Goal: Task Accomplishment & Management: Manage account settings

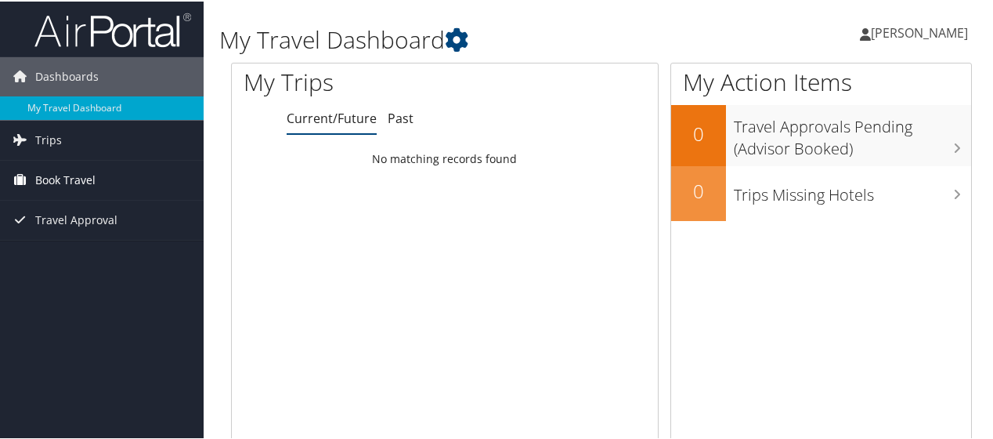
click at [196, 173] on link "Book Travel" at bounding box center [102, 178] width 204 height 39
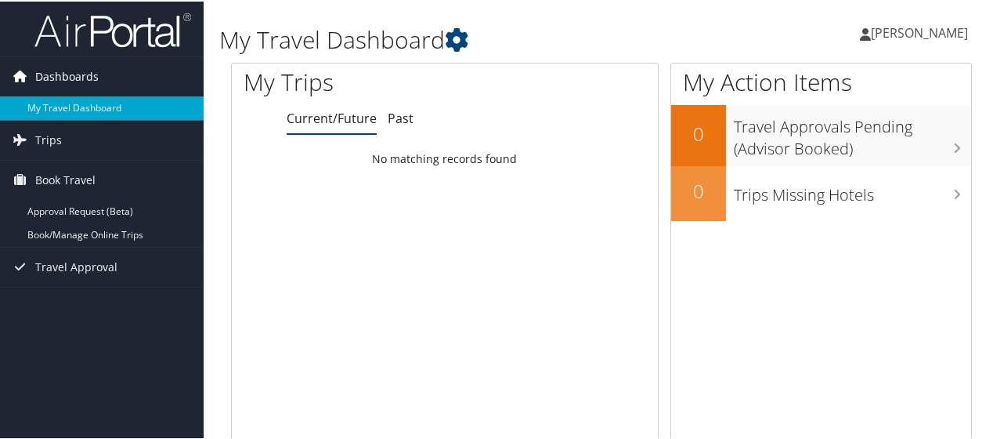
click at [115, 84] on link "Dashboards" at bounding box center [102, 75] width 204 height 39
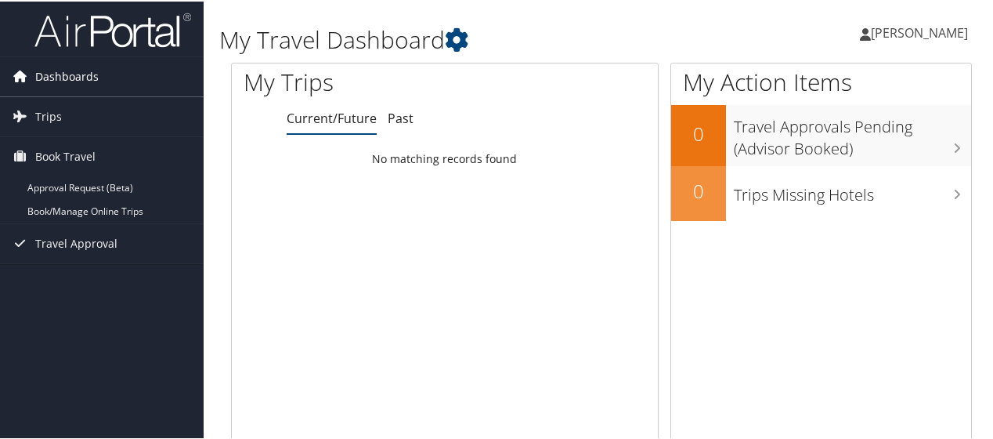
click at [115, 84] on link "Dashboards" at bounding box center [102, 75] width 204 height 39
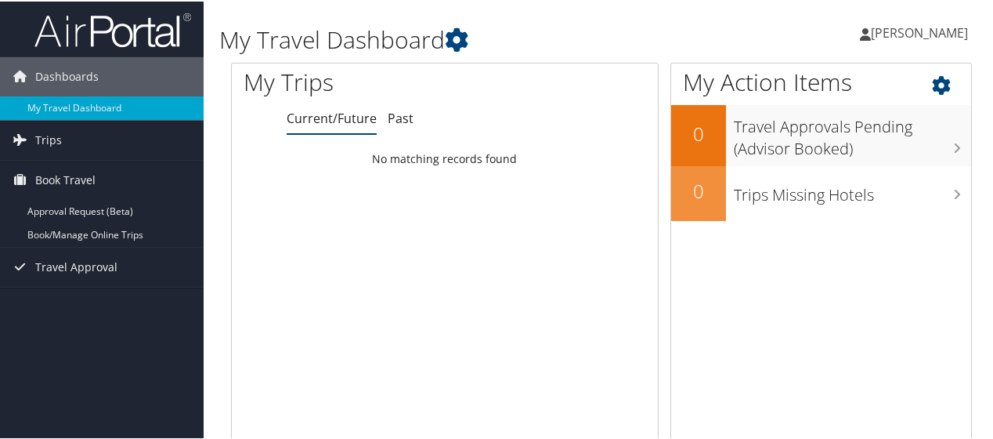
click at [933, 87] on icon at bounding box center [955, 80] width 46 height 27
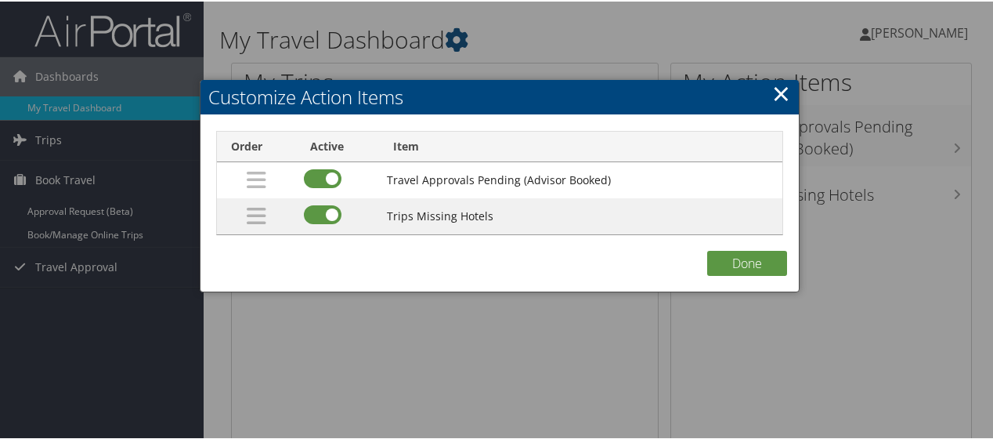
click at [773, 86] on link "×" at bounding box center [781, 91] width 18 height 31
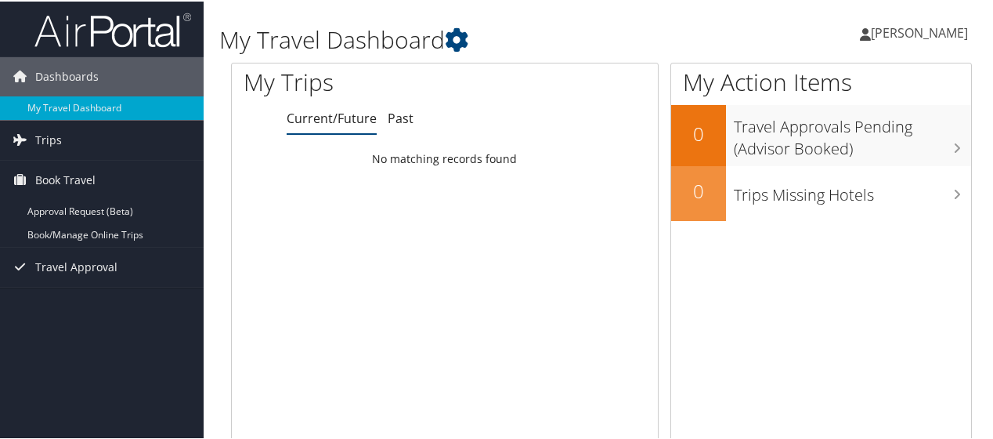
click at [904, 34] on span "[PERSON_NAME]" at bounding box center [919, 31] width 97 height 17
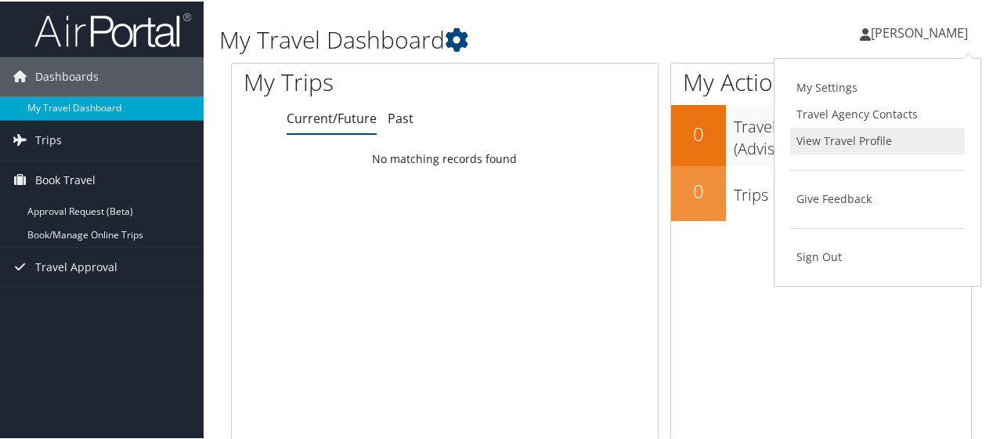
click at [872, 143] on link "View Travel Profile" at bounding box center [877, 139] width 175 height 27
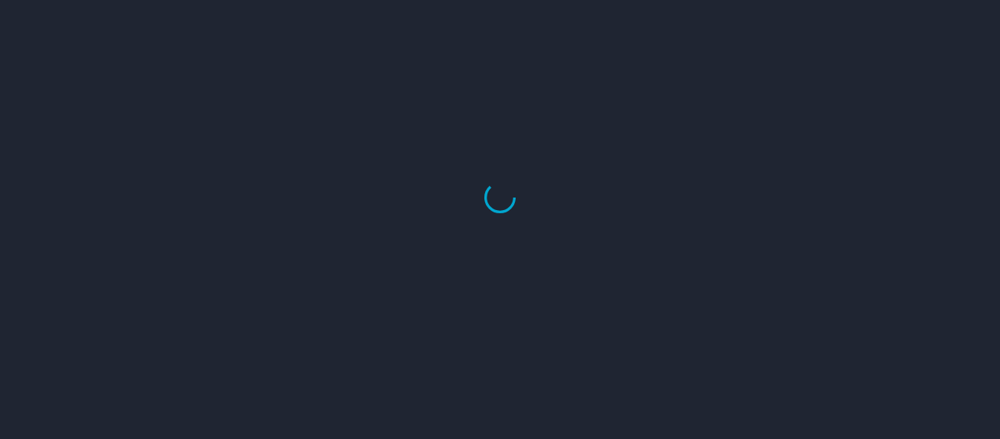
select select "US"
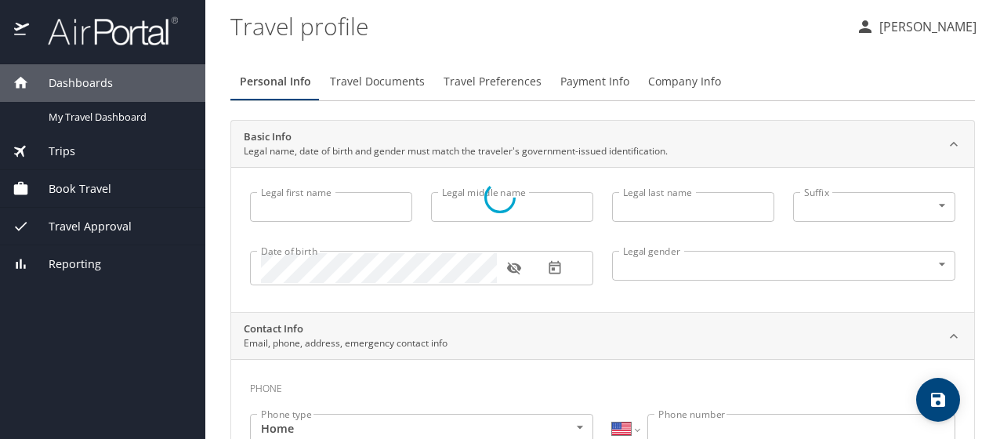
type input "Cadie"
type input "Ann"
type input "Manale"
type input "Female"
type input "Sherry"
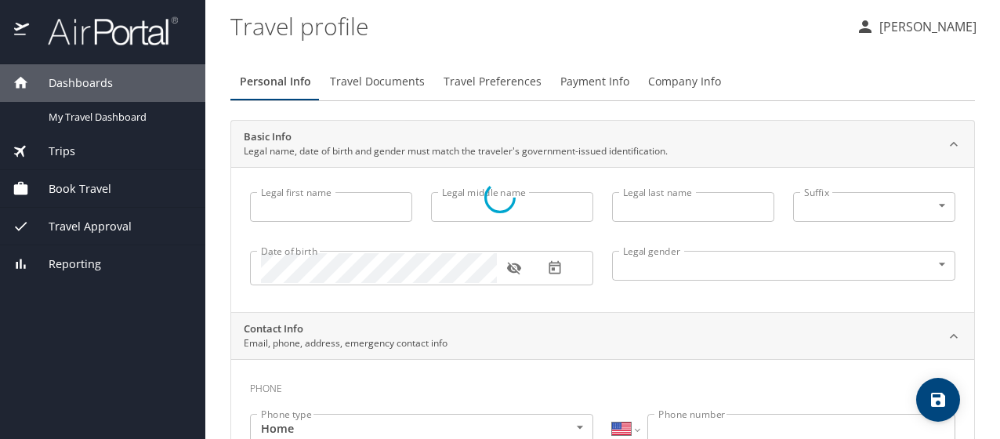
type input "Manale"
select select "IR"
type input "57891215"
select select "US"
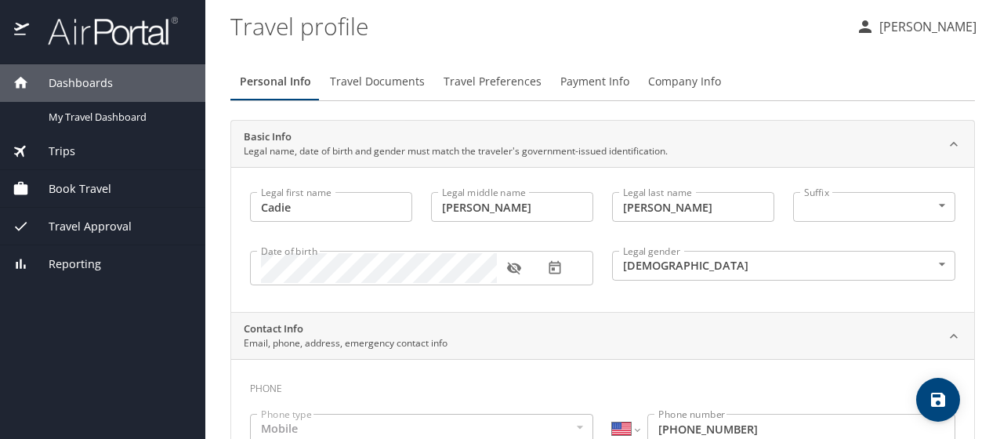
click at [474, 87] on span "Travel Preferences" at bounding box center [492, 82] width 98 height 20
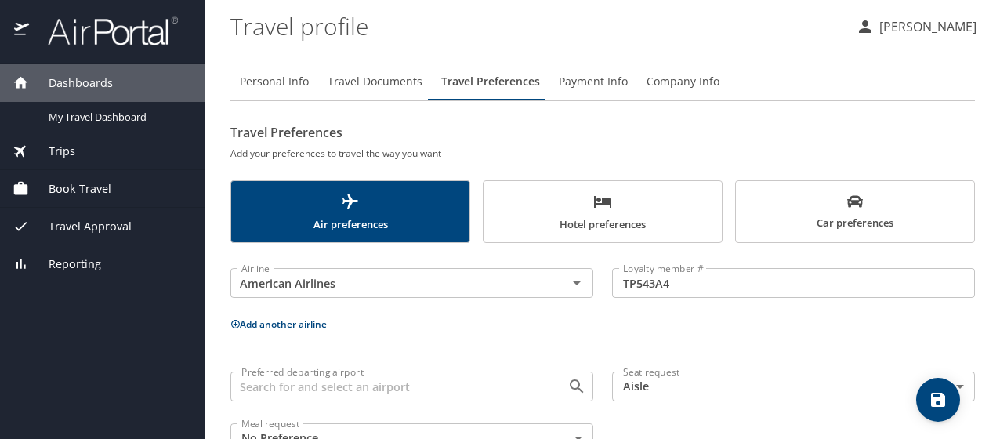
click at [495, 120] on h2 "Travel Preferences" at bounding box center [602, 132] width 744 height 25
click at [924, 34] on p "[PERSON_NAME]" at bounding box center [925, 26] width 102 height 19
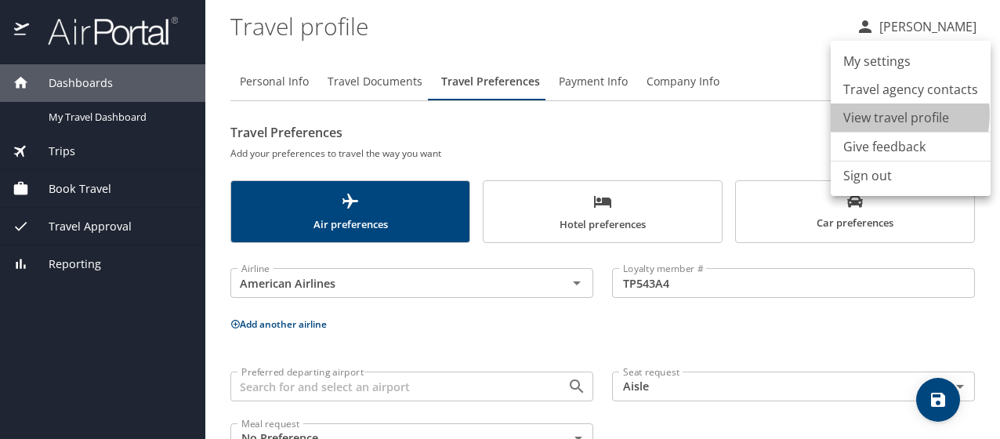
click at [891, 114] on li "View travel profile" at bounding box center [910, 117] width 160 height 28
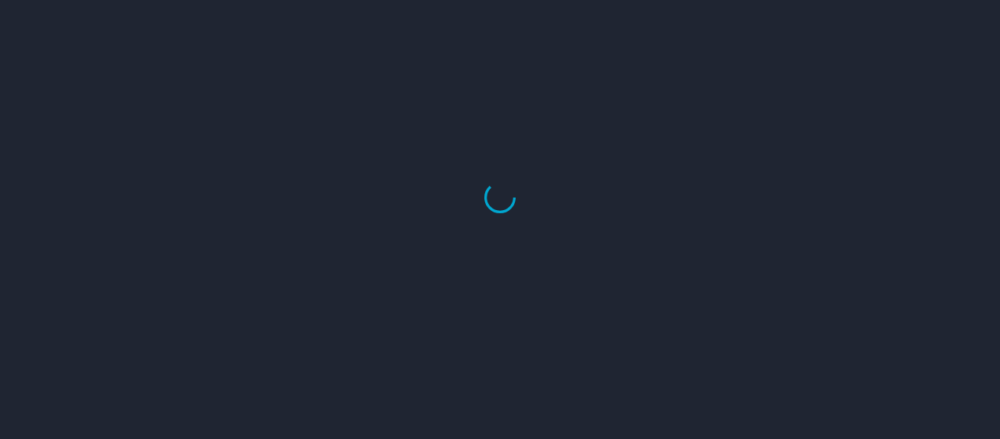
select select "US"
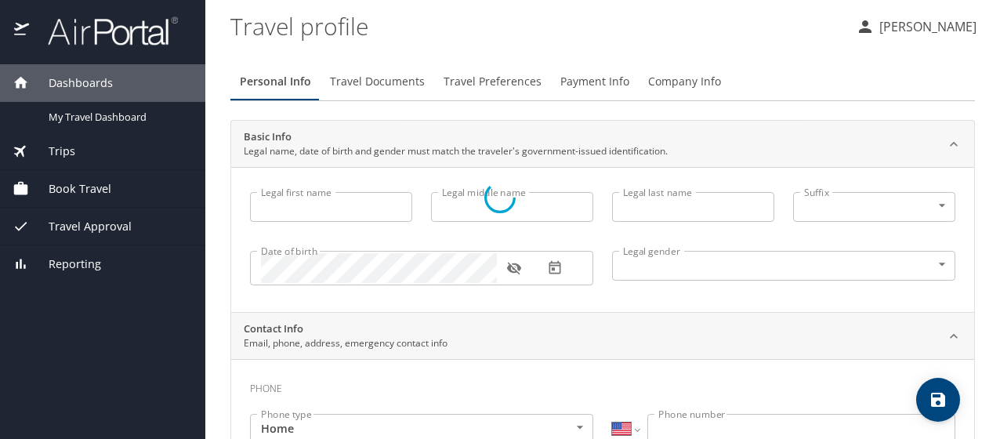
type input "Cadie"
type input "Ann"
type input "Manale"
type input "Female"
type input "Sherry"
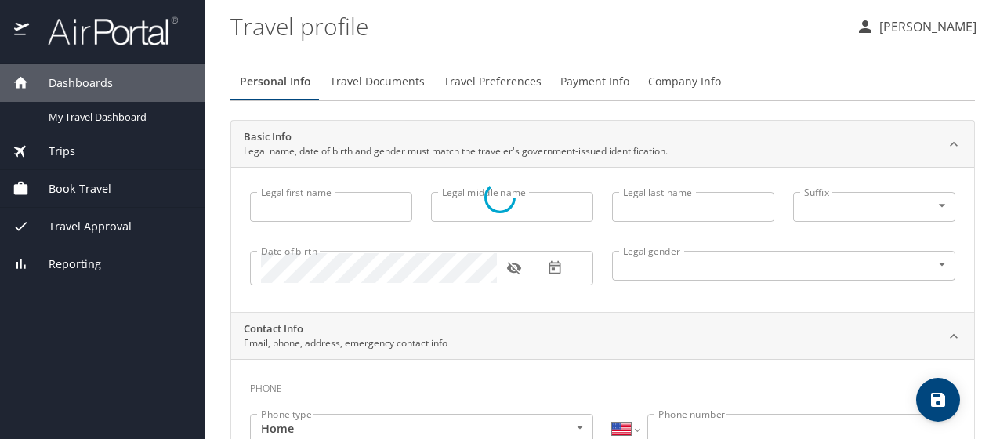
type input "Manale"
select select "IR"
type input "57891215"
select select "US"
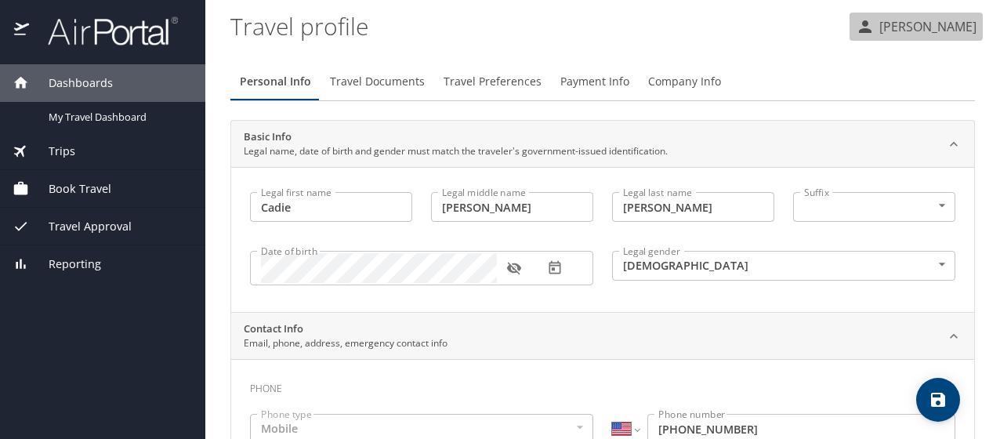
click at [921, 13] on button "[PERSON_NAME]" at bounding box center [915, 27] width 133 height 28
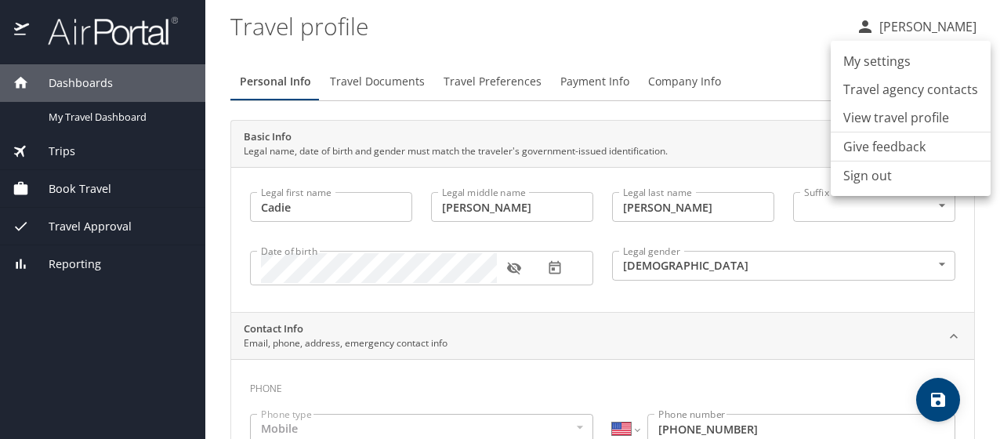
click at [666, 85] on div at bounding box center [500, 219] width 1000 height 439
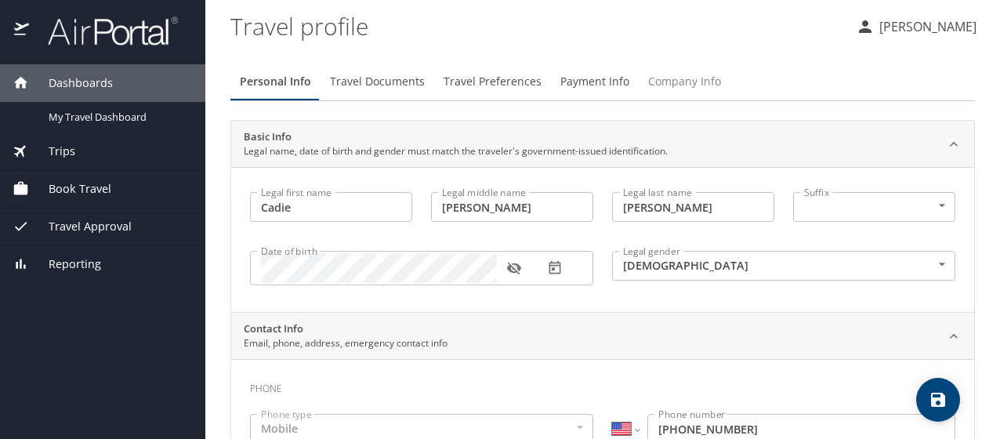
click at [680, 77] on span "Company Info" at bounding box center [684, 82] width 73 height 20
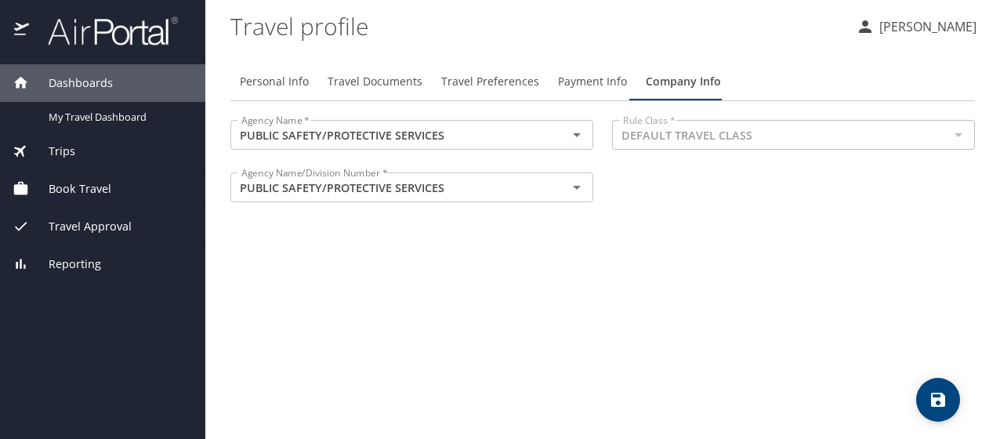
click at [571, 92] on button "Payment Info" at bounding box center [592, 82] width 88 height 38
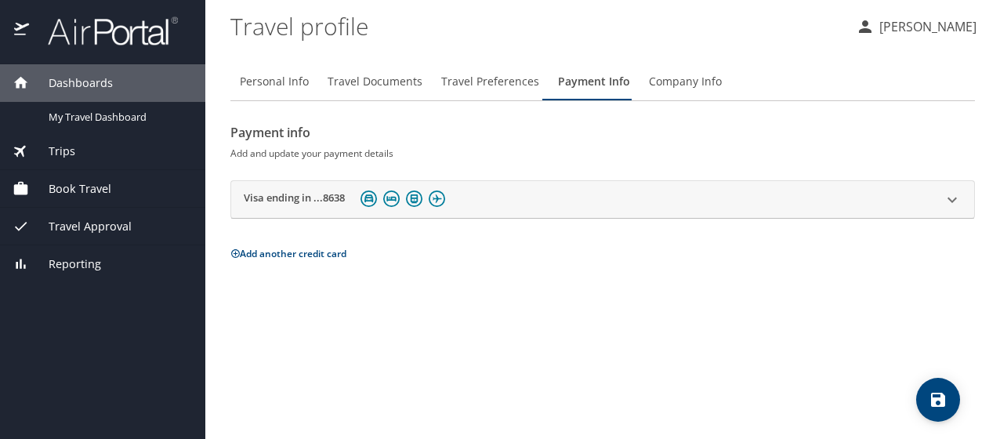
click at [500, 85] on span "Travel Preferences" at bounding box center [490, 82] width 98 height 20
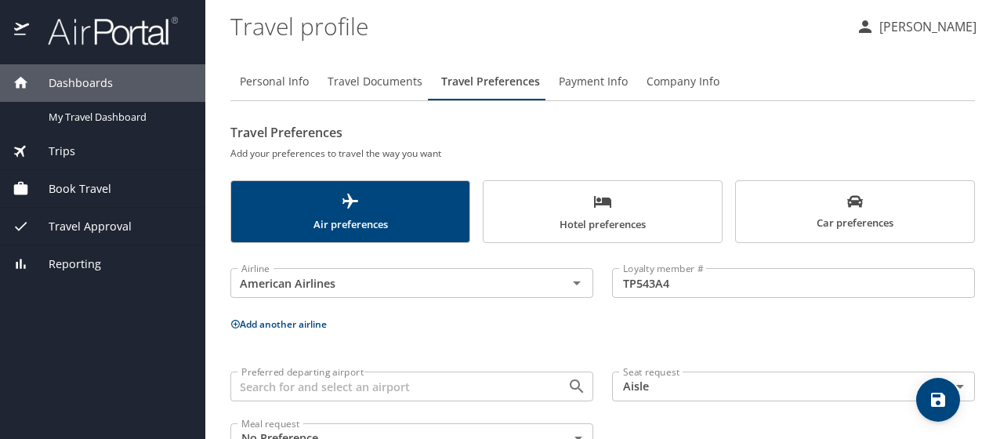
click at [402, 75] on span "Travel Documents" at bounding box center [374, 82] width 95 height 20
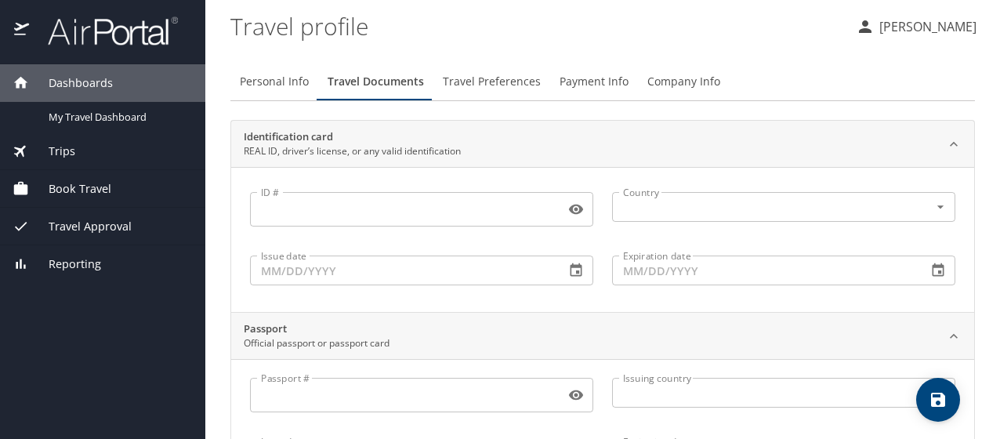
click at [296, 85] on span "Personal Info" at bounding box center [274, 82] width 69 height 20
select select "US"
select select "IR"
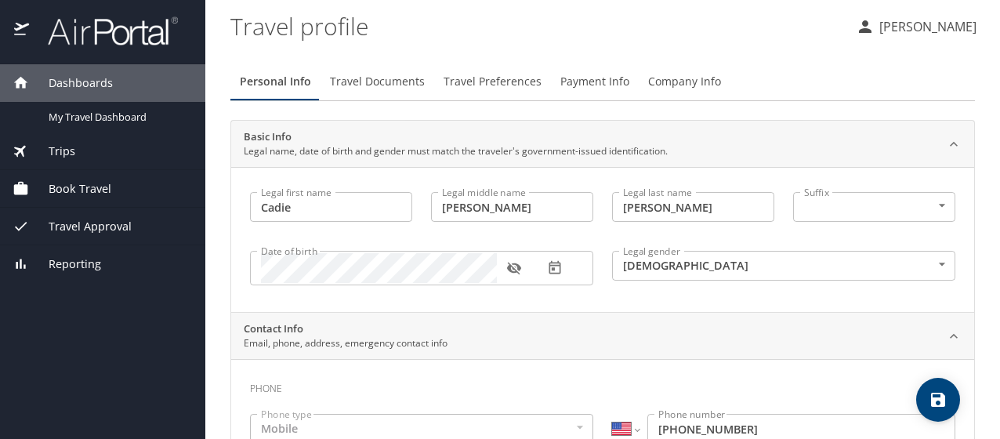
click at [880, 20] on p "[PERSON_NAME]" at bounding box center [925, 26] width 102 height 19
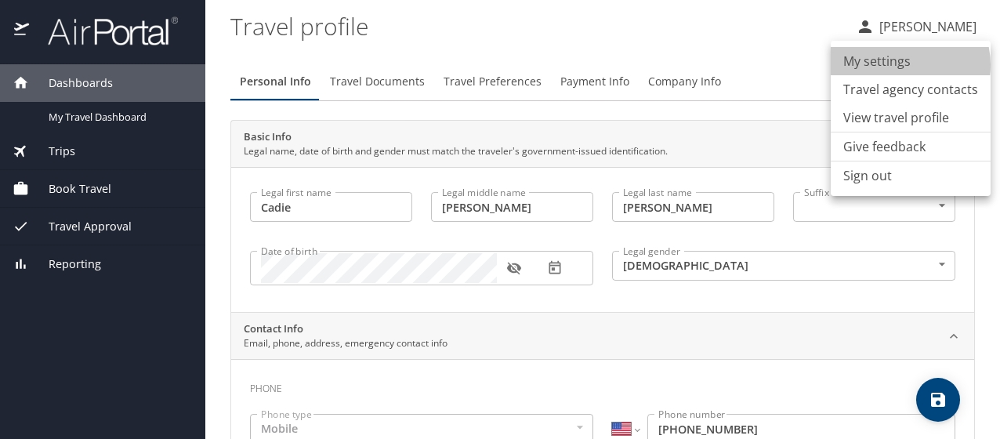
click at [902, 65] on li "My settings" at bounding box center [910, 61] width 160 height 28
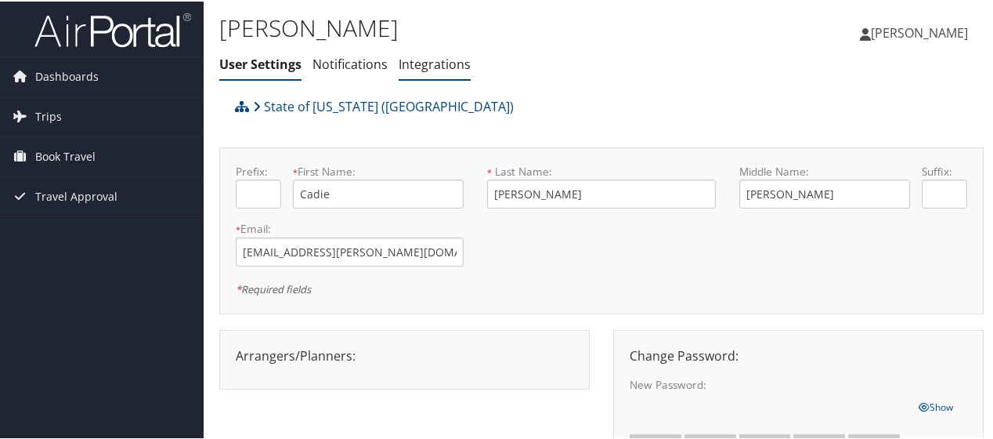
click at [432, 56] on link "Integrations" at bounding box center [435, 62] width 72 height 17
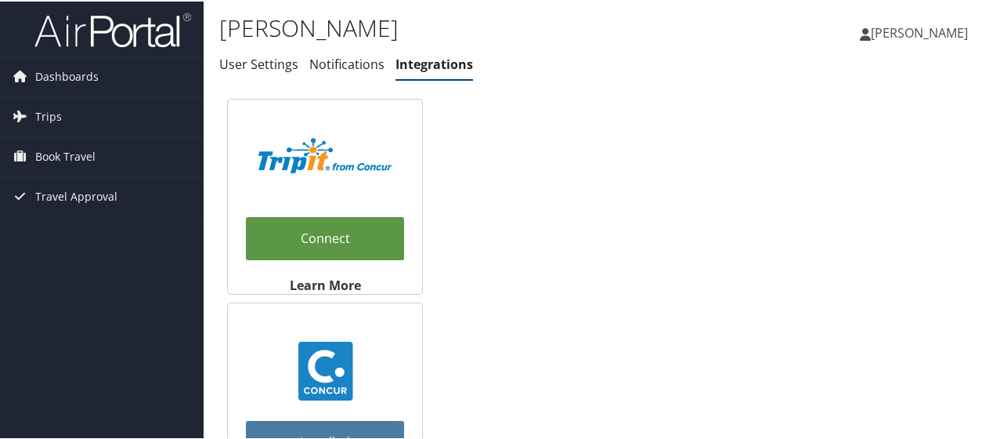
click at [909, 31] on span "[PERSON_NAME]" at bounding box center [919, 31] width 97 height 17
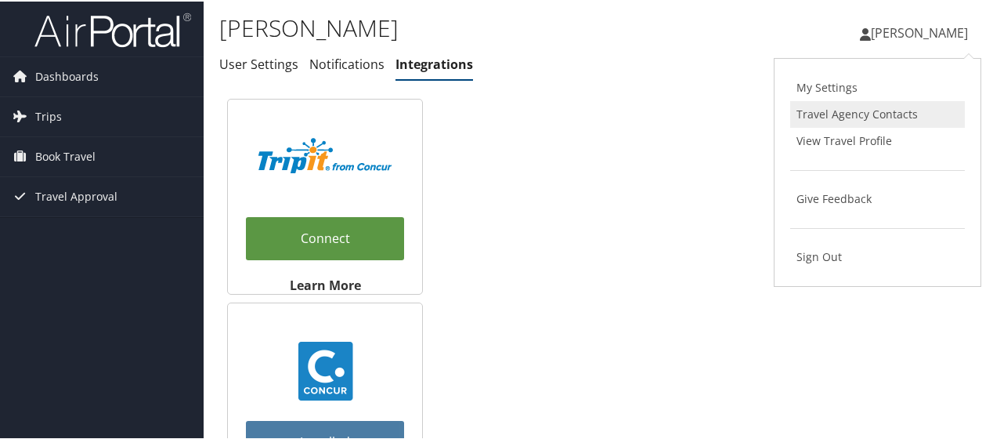
click at [860, 107] on link "Travel Agency Contacts" at bounding box center [877, 112] width 175 height 27
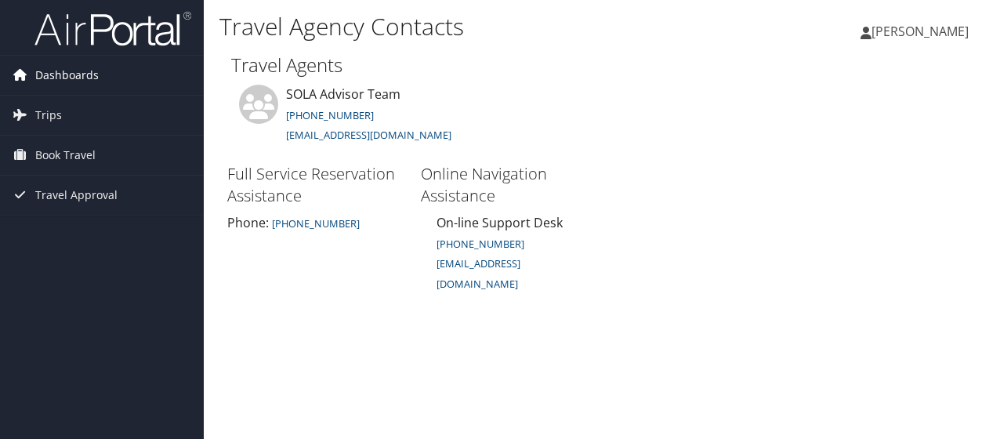
click at [110, 78] on link "Dashboards" at bounding box center [102, 75] width 204 height 39
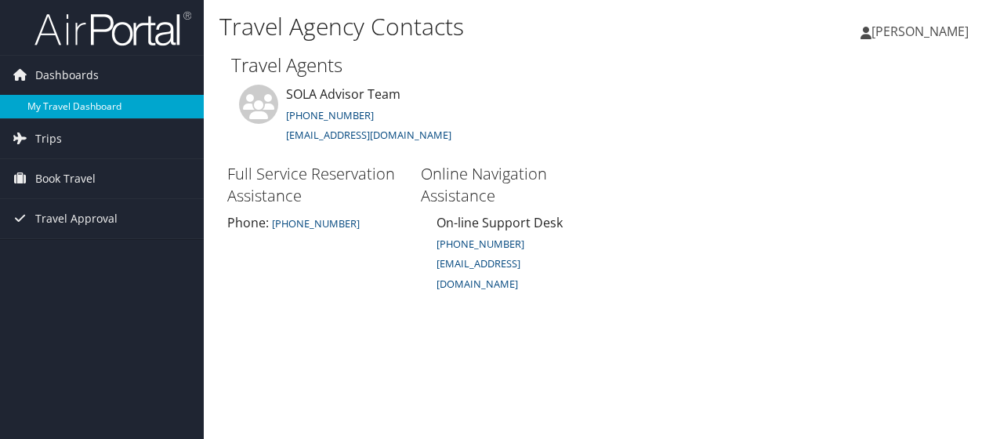
click at [101, 99] on link "My Travel Dashboard" at bounding box center [102, 107] width 204 height 24
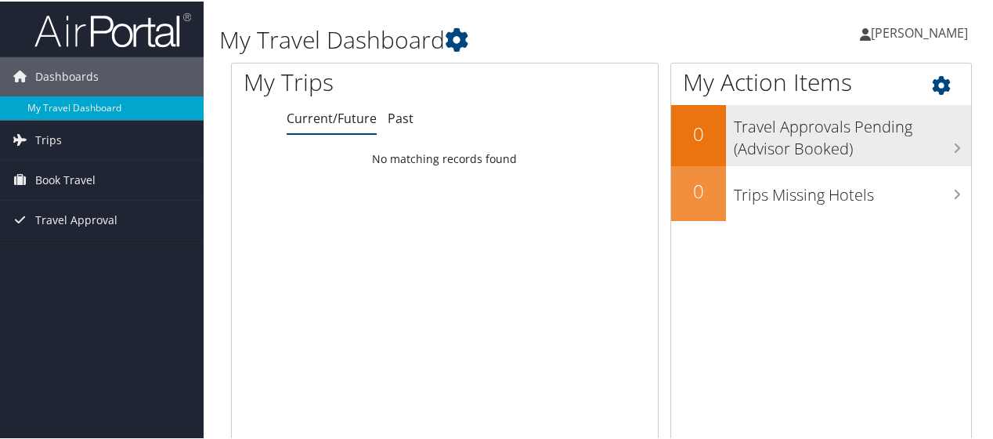
click at [916, 148] on h3 "Travel Approvals Pending (Advisor Booked)" at bounding box center [852, 133] width 237 height 52
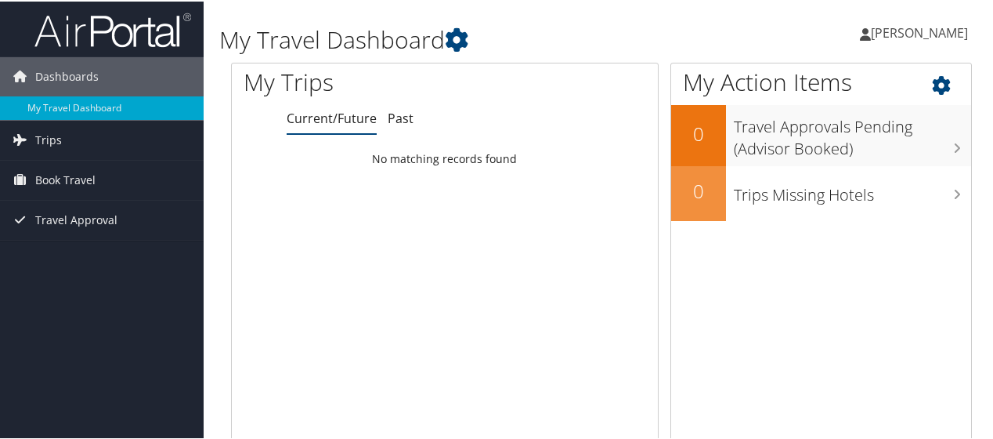
click at [939, 86] on icon at bounding box center [955, 80] width 46 height 27
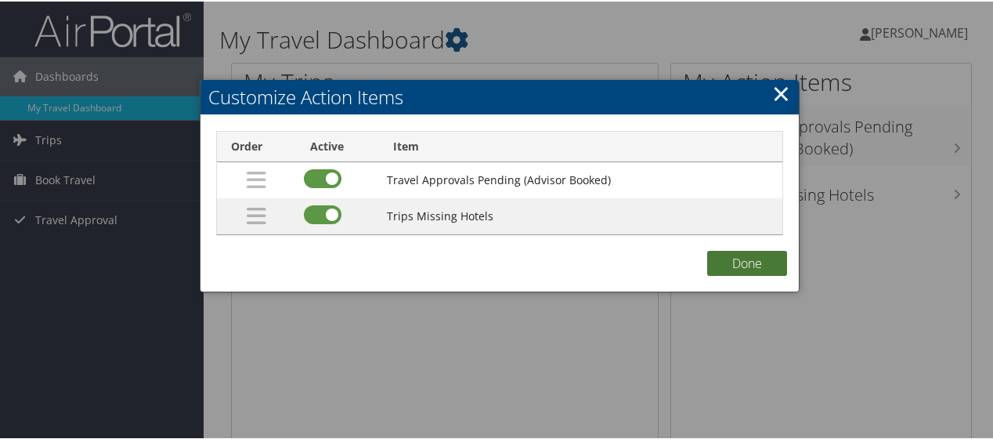
click at [761, 265] on button "Done" at bounding box center [747, 261] width 80 height 25
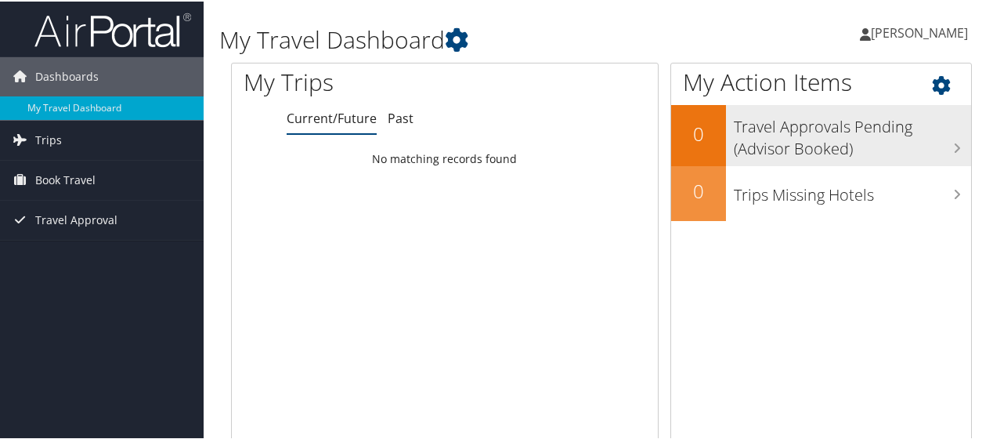
click at [852, 146] on h3 "Travel Approvals Pending (Advisor Booked)" at bounding box center [852, 133] width 237 height 52
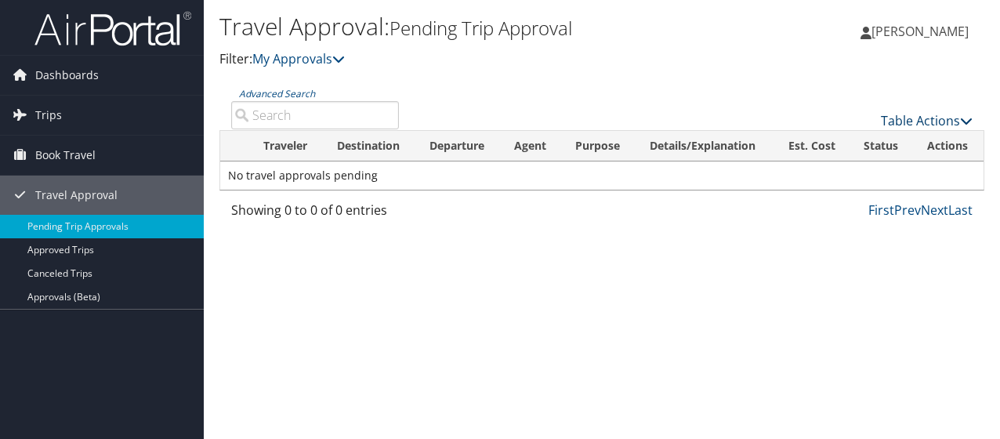
click at [934, 117] on link "Table Actions" at bounding box center [926, 120] width 92 height 17
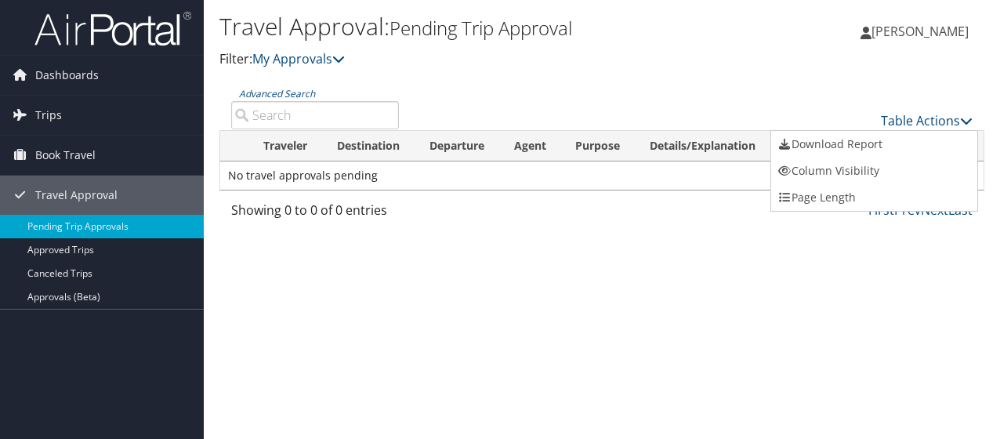
click at [645, 277] on div at bounding box center [500, 219] width 1000 height 439
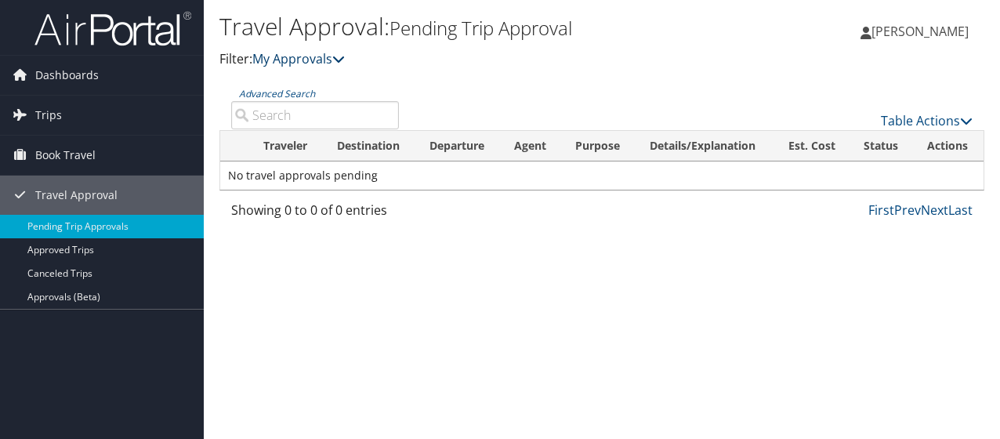
click at [338, 67] on link "My Approvals" at bounding box center [298, 58] width 92 height 17
click at [345, 60] on icon at bounding box center [338, 58] width 13 height 13
click at [139, 296] on link "Approvals (Beta)" at bounding box center [102, 297] width 204 height 24
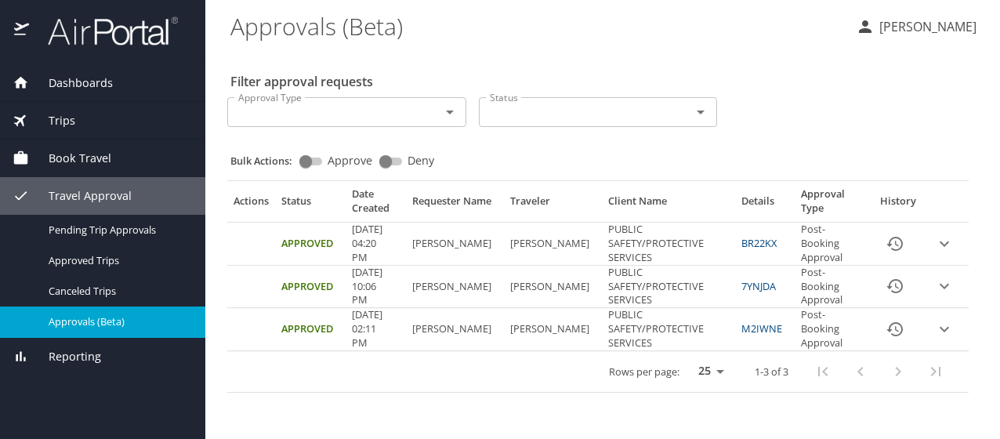
click at [429, 118] on div at bounding box center [438, 112] width 41 height 22
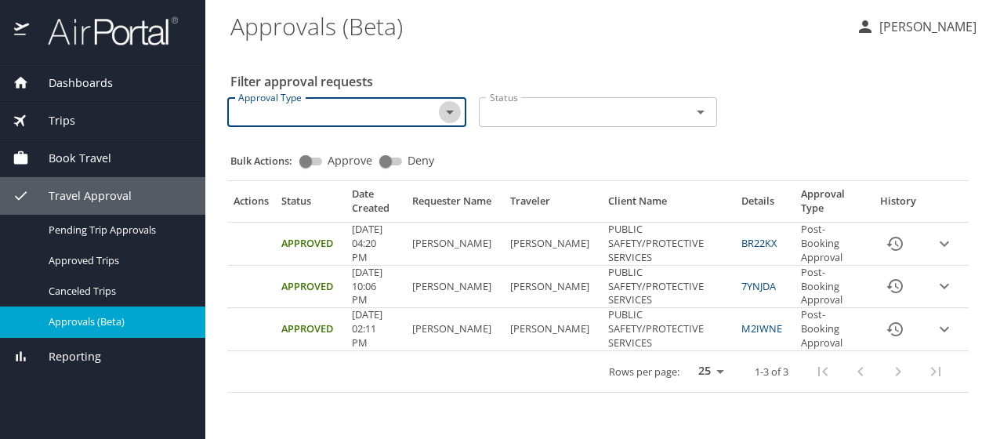
click at [457, 114] on icon "Open" at bounding box center [449, 112] width 19 height 19
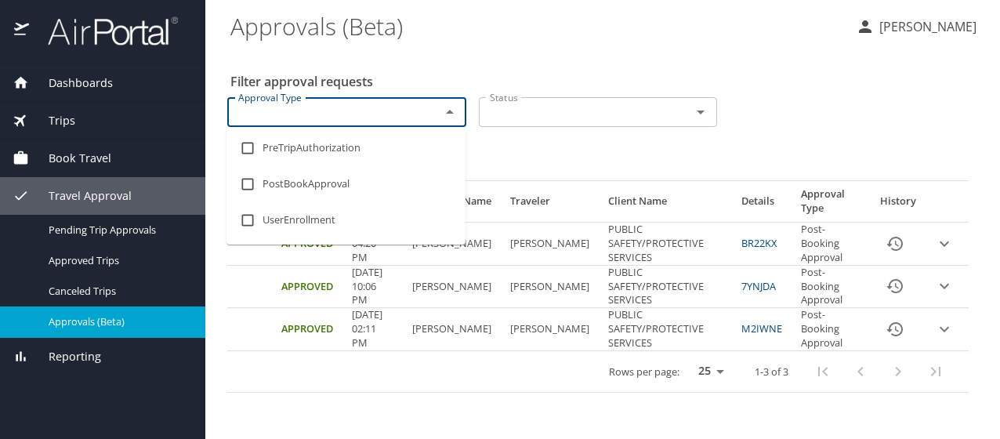
click at [457, 114] on icon "Close" at bounding box center [449, 112] width 19 height 19
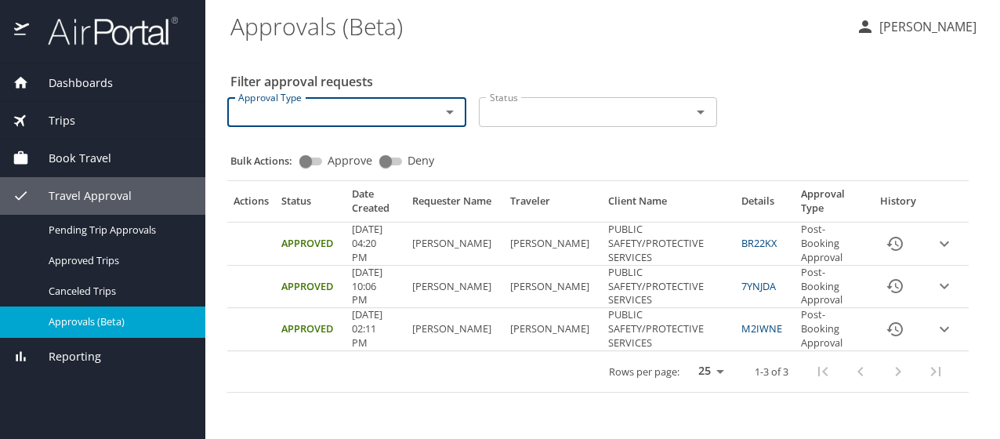
click at [696, 114] on icon "Open" at bounding box center [700, 112] width 19 height 19
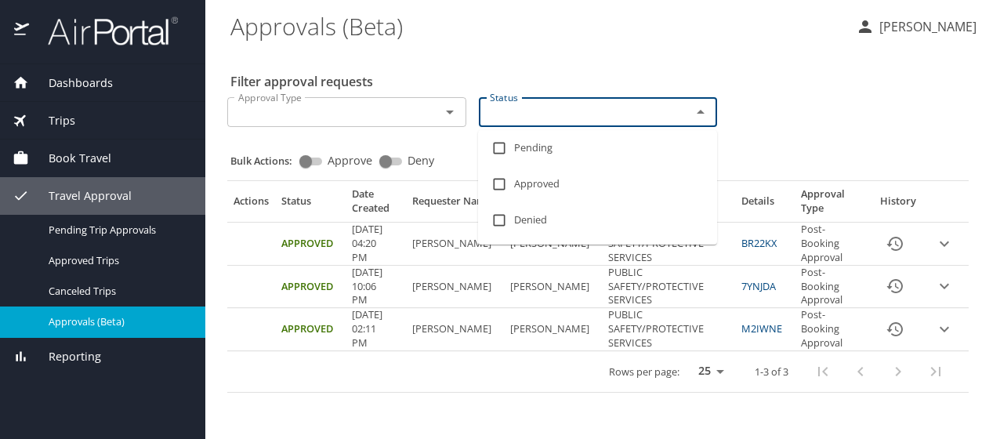
click at [874, 18] on icon "button" at bounding box center [864, 26] width 19 height 19
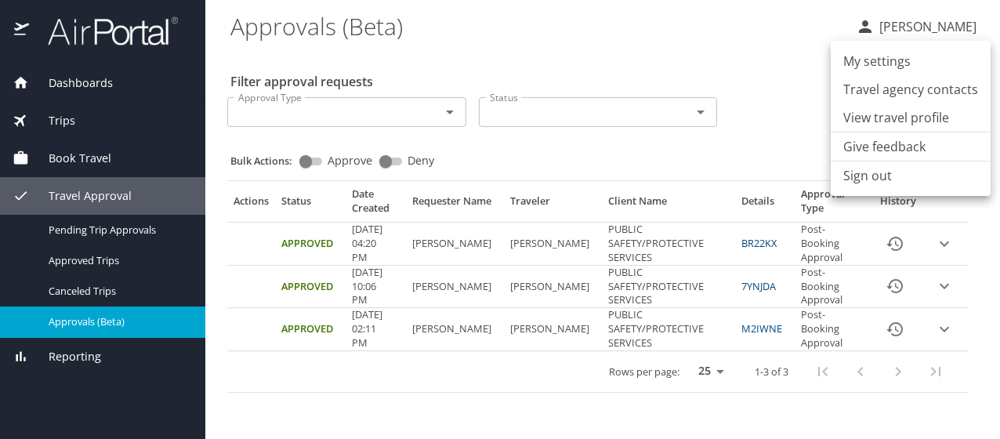
click at [882, 63] on li "My settings" at bounding box center [910, 61] width 160 height 28
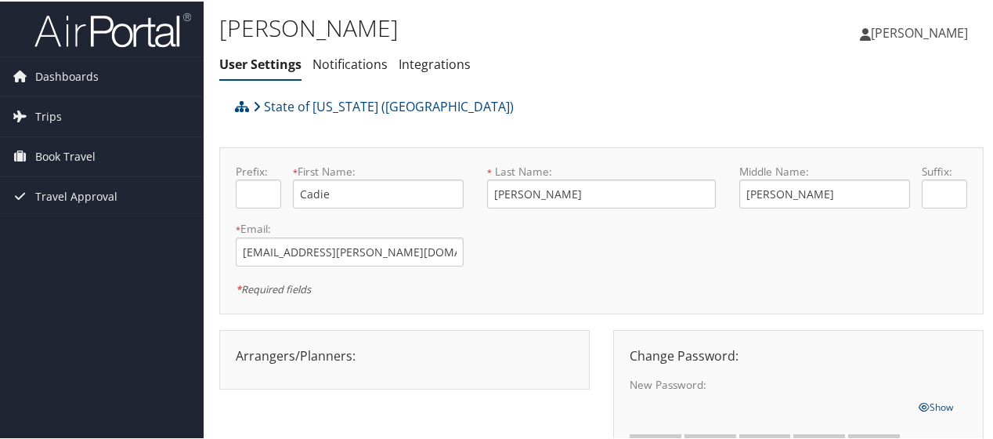
click at [927, 27] on span "[PERSON_NAME]" at bounding box center [919, 31] width 97 height 17
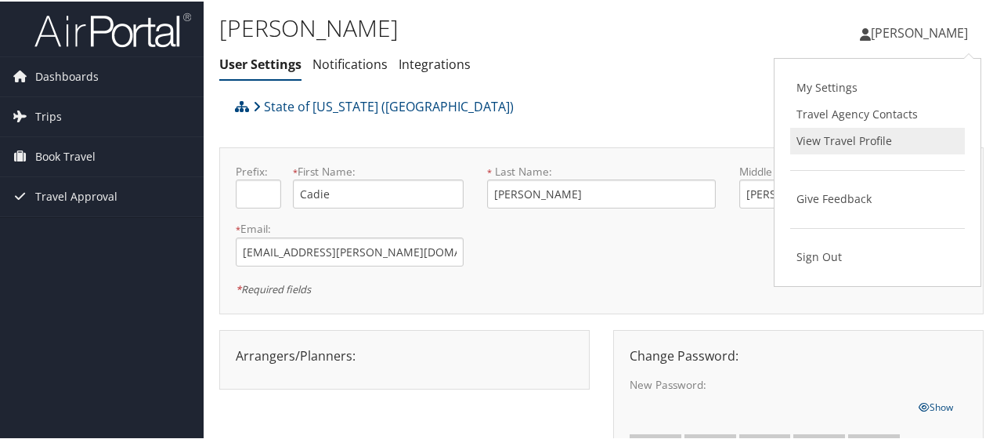
click at [810, 136] on link "View Travel Profile" at bounding box center [877, 139] width 175 height 27
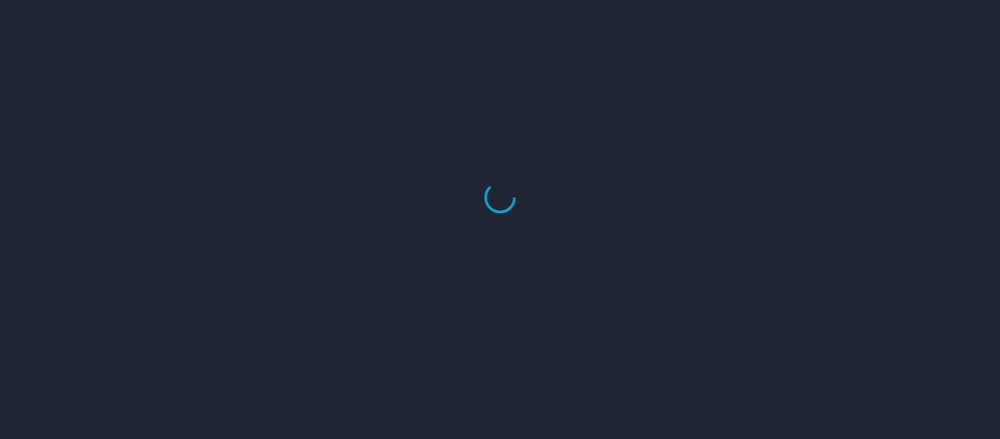
select select "US"
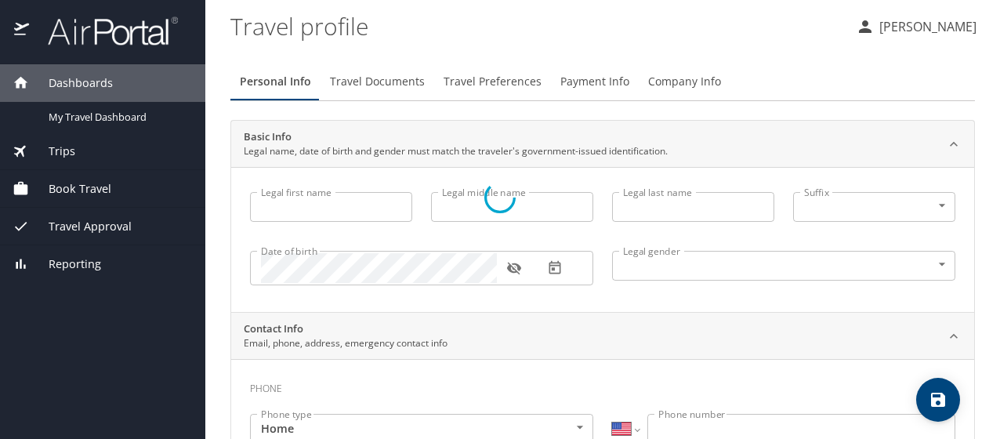
type input "Cadie"
type input "[PERSON_NAME]"
type input "[DEMOGRAPHIC_DATA]"
type input "[PERSON_NAME]"
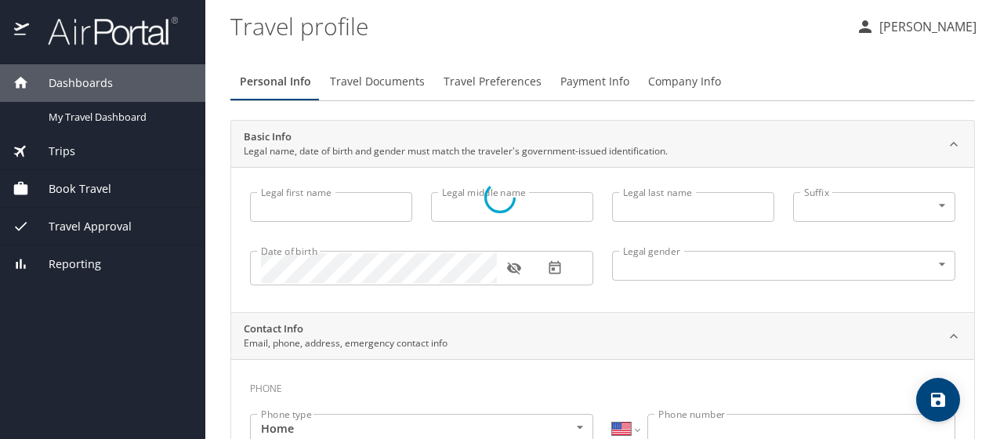
type input "Manale"
select select "IR"
type input "57891215"
select select "US"
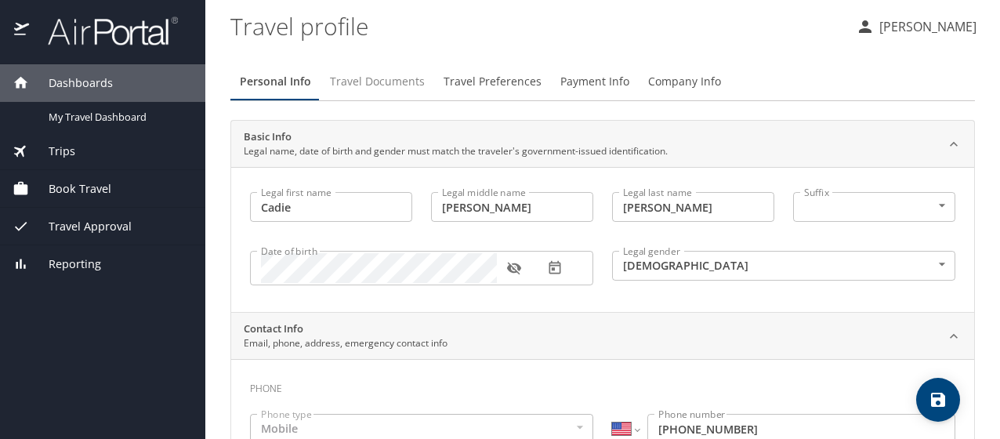
click at [404, 89] on span "Travel Documents" at bounding box center [377, 82] width 95 height 20
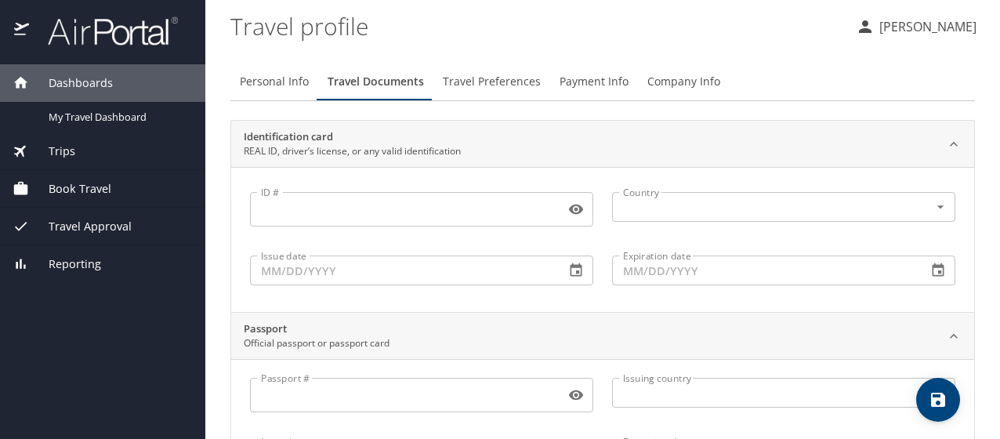
click at [494, 81] on span "Travel Preferences" at bounding box center [492, 82] width 98 height 20
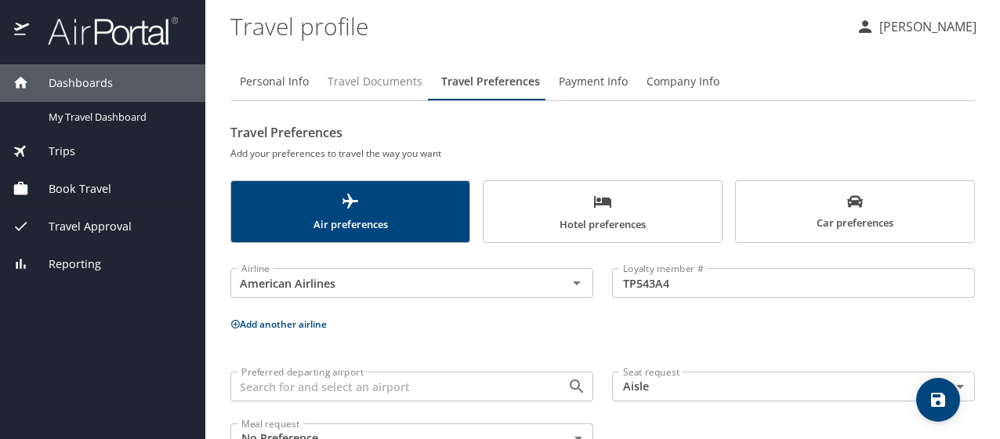
click at [390, 78] on span "Travel Documents" at bounding box center [374, 82] width 95 height 20
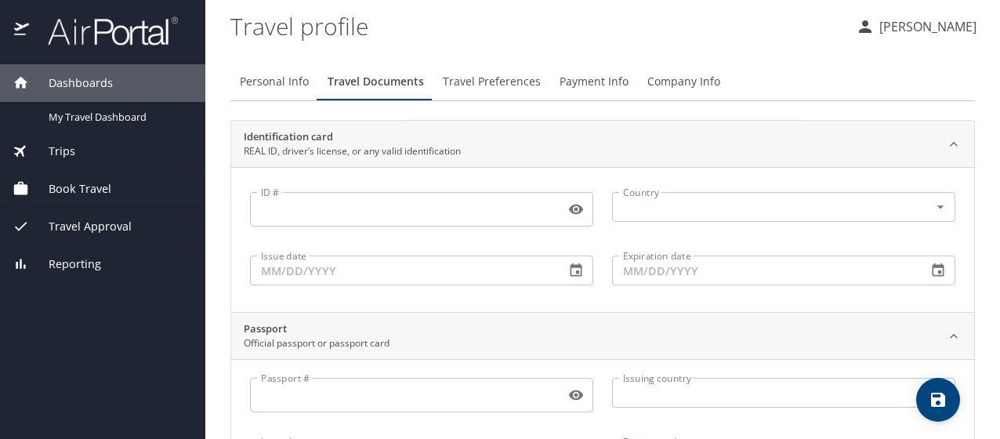
click at [280, 83] on span "Personal Info" at bounding box center [274, 82] width 69 height 20
select select "US"
select select "IR"
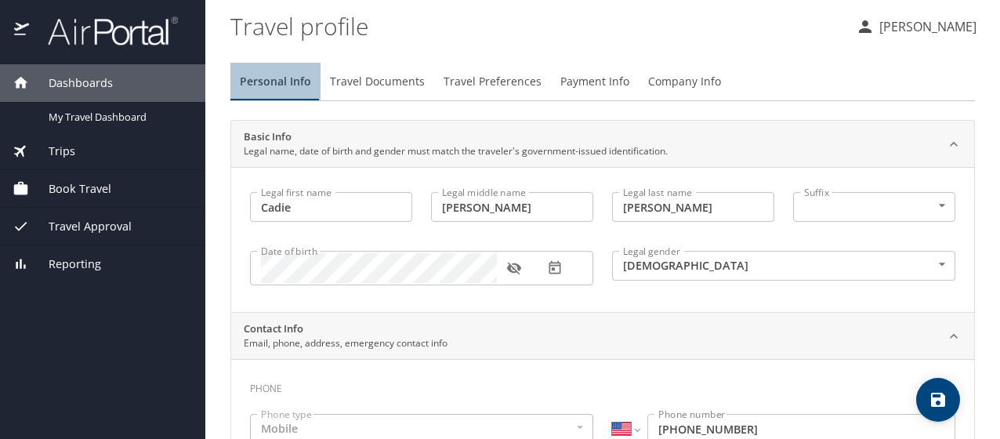
click at [280, 83] on span "Personal Info" at bounding box center [275, 82] width 71 height 20
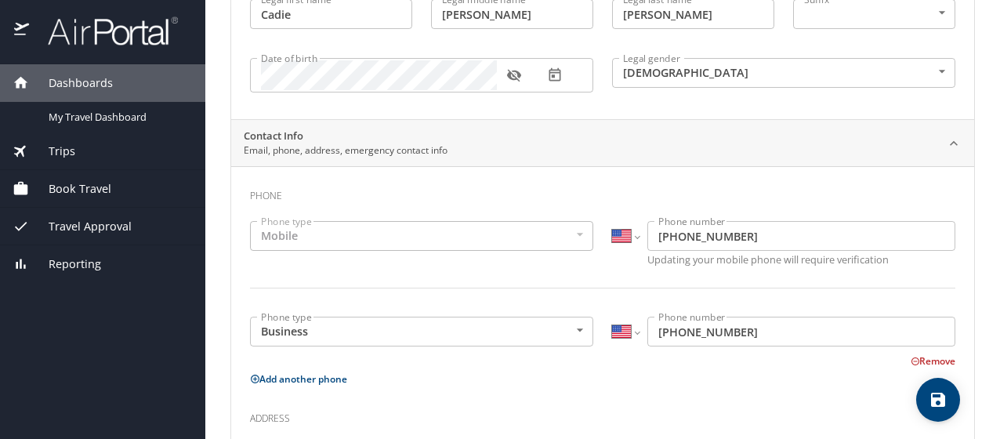
scroll to position [188, 0]
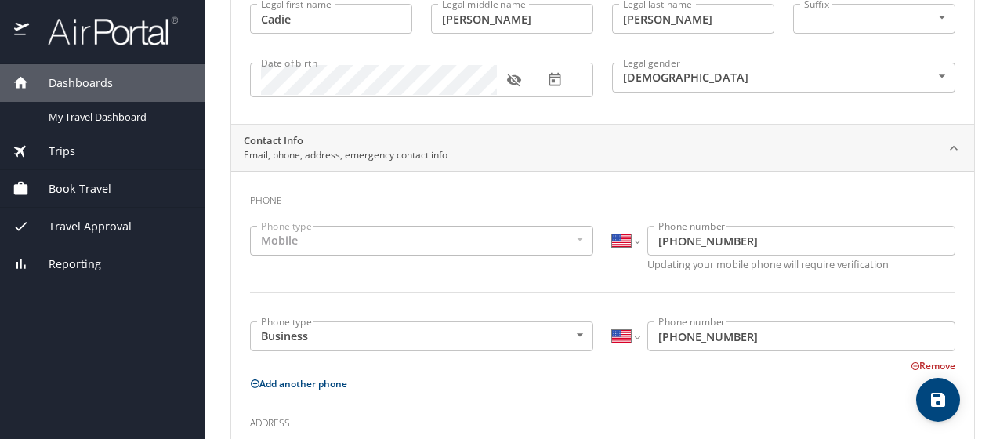
click at [88, 192] on span "Book Travel" at bounding box center [70, 188] width 82 height 17
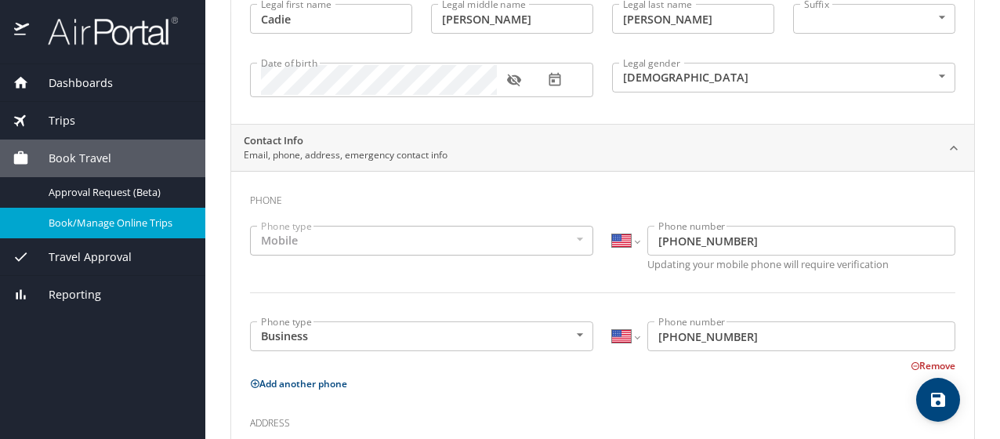
click at [114, 226] on span "Book/Manage Online Trips" at bounding box center [118, 222] width 138 height 15
